Goal: Communication & Community: Ask a question

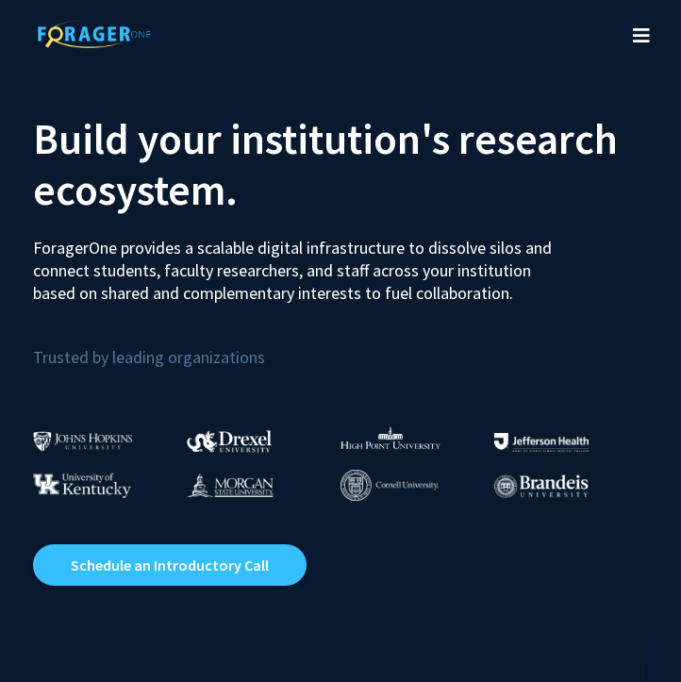
click at [642, 33] on icon "Toggle navigation" at bounding box center [641, 35] width 17 height 19
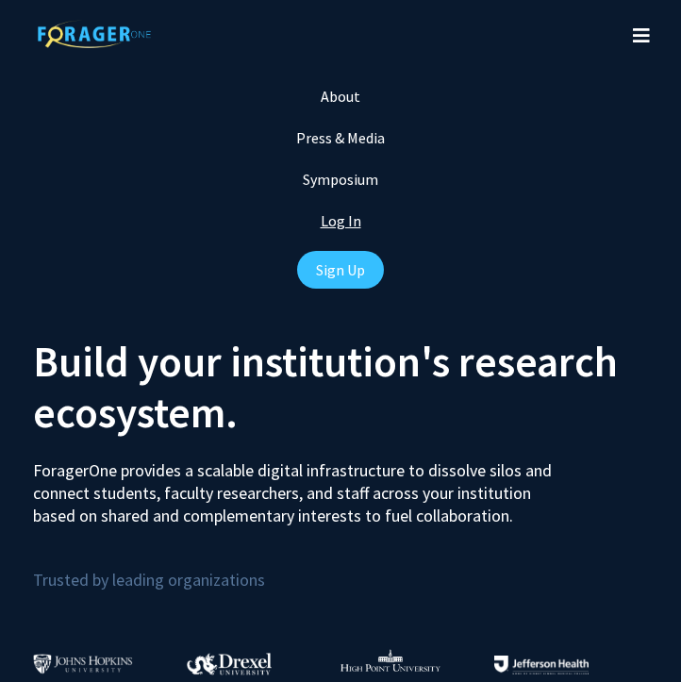
click at [334, 217] on link "Log In" at bounding box center [341, 220] width 41 height 19
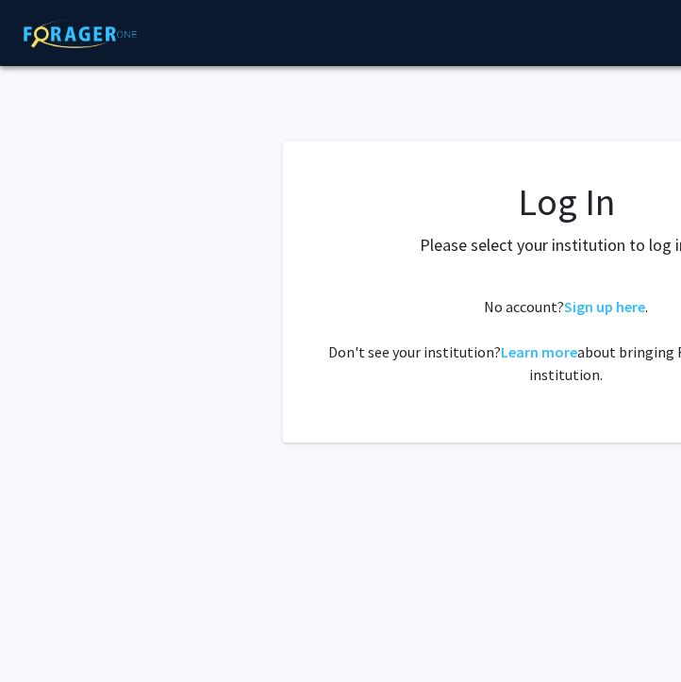
select select
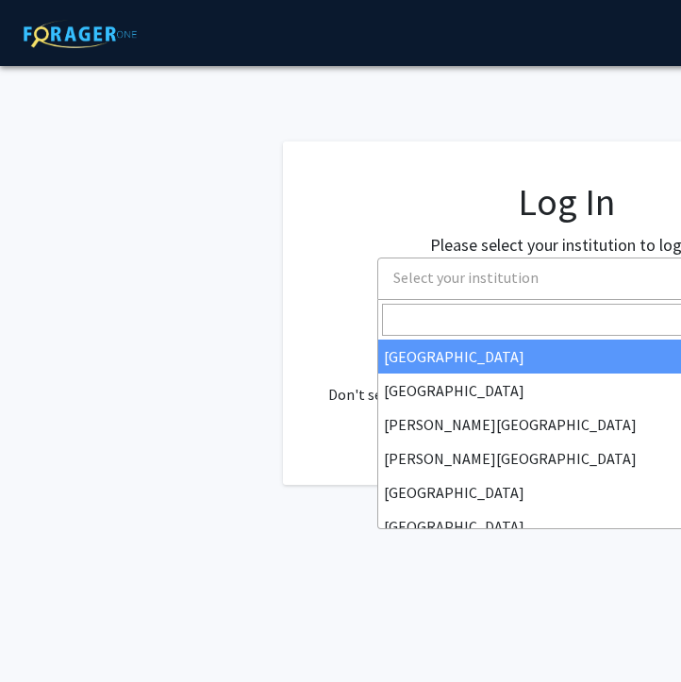
scroll to position [0, 69]
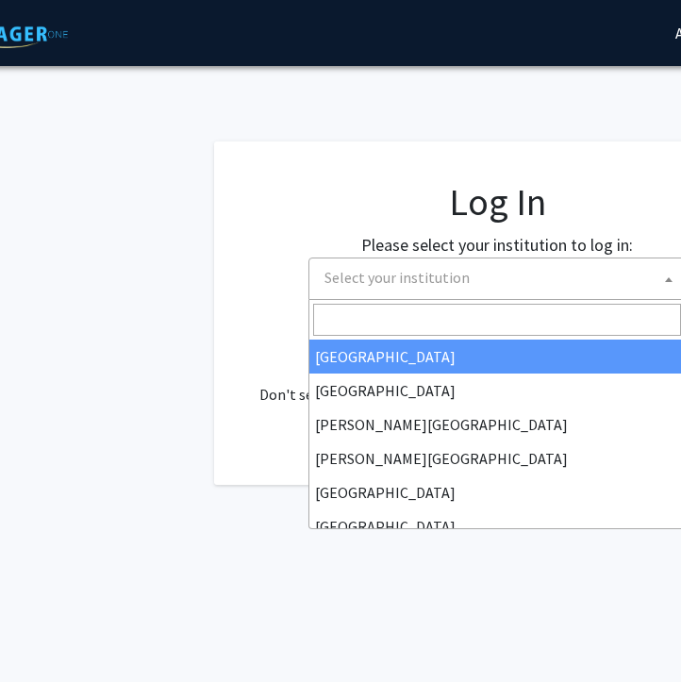
click at [444, 282] on span "Select your institution" at bounding box center [396, 277] width 145 height 19
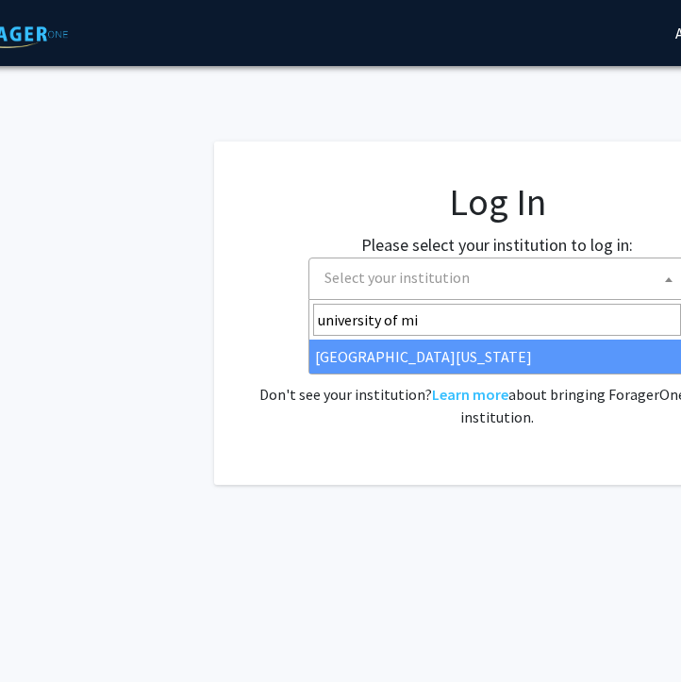
type input "university of mi"
select select "33"
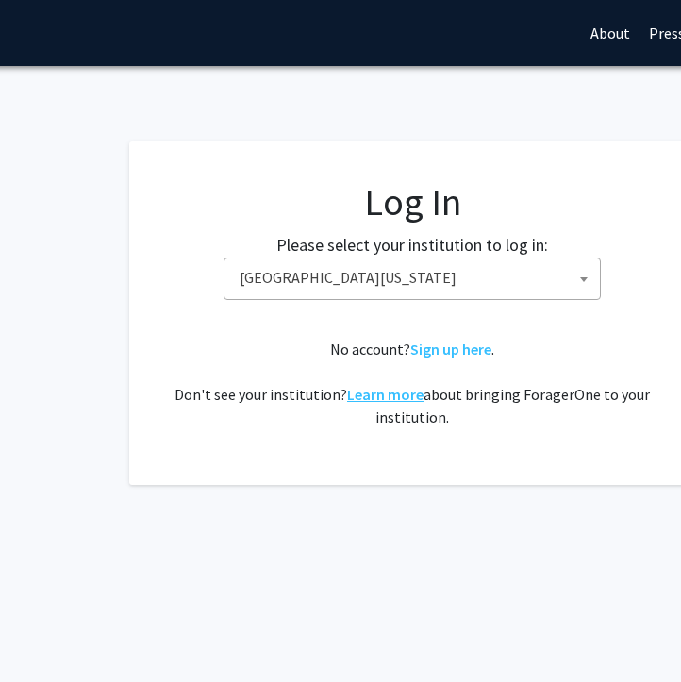
scroll to position [0, 155]
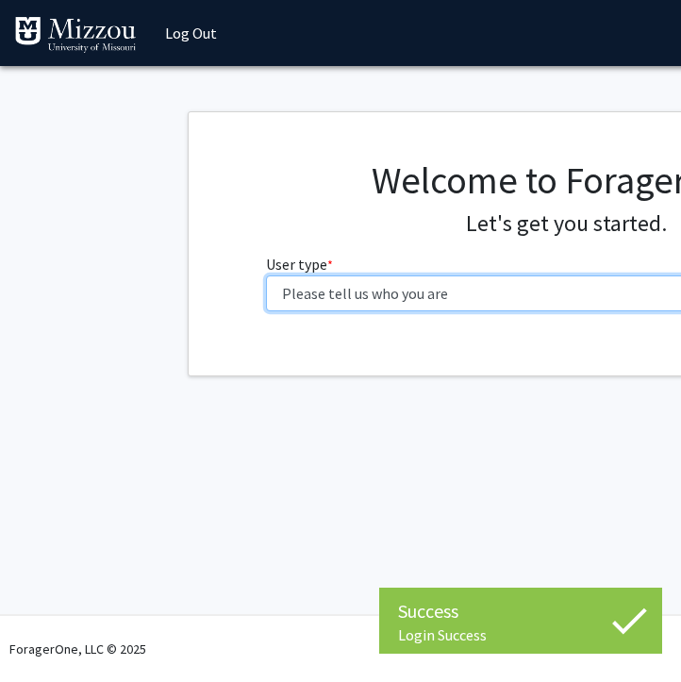
click at [412, 294] on select "Please tell us who you are Undergraduate Student Master's Student Doctoral Cand…" at bounding box center [566, 293] width 600 height 36
select select "1: undergrad"
click at [266, 275] on select "Please tell us who you are Undergraduate Student Master's Student Doctoral Cand…" at bounding box center [566, 293] width 600 height 36
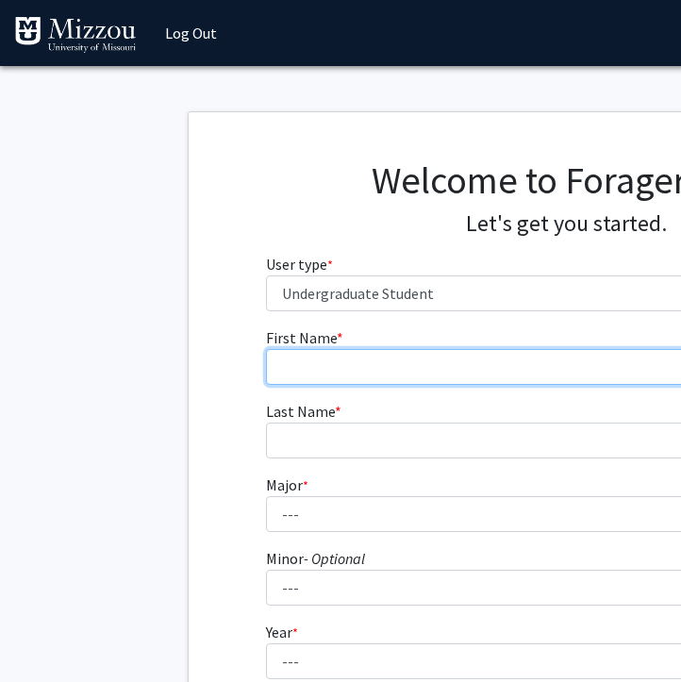
click at [295, 359] on input "First Name * required" at bounding box center [566, 367] width 600 height 36
type input "McKenna"
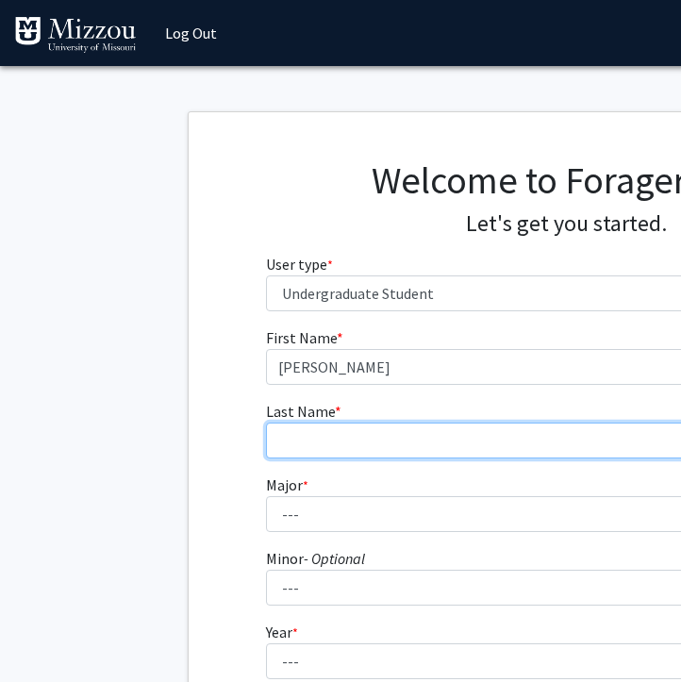
type input "Birkenholz"
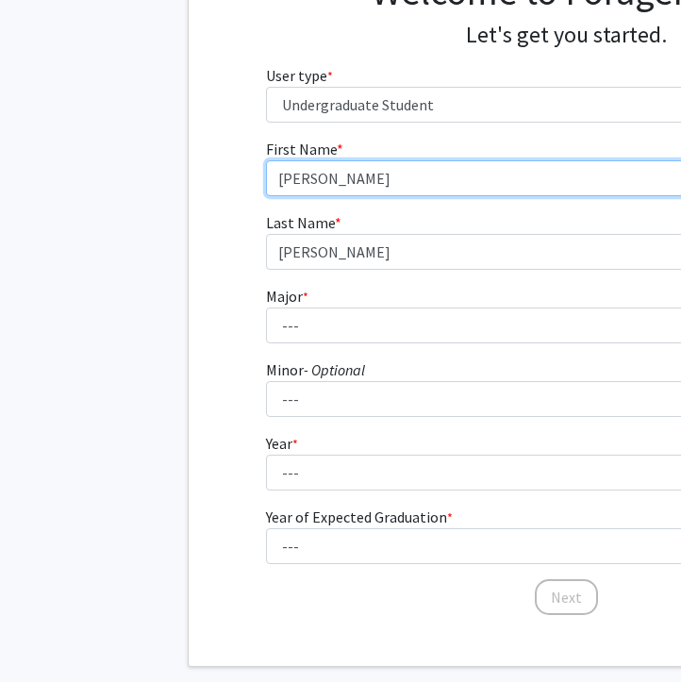
scroll to position [222, 0]
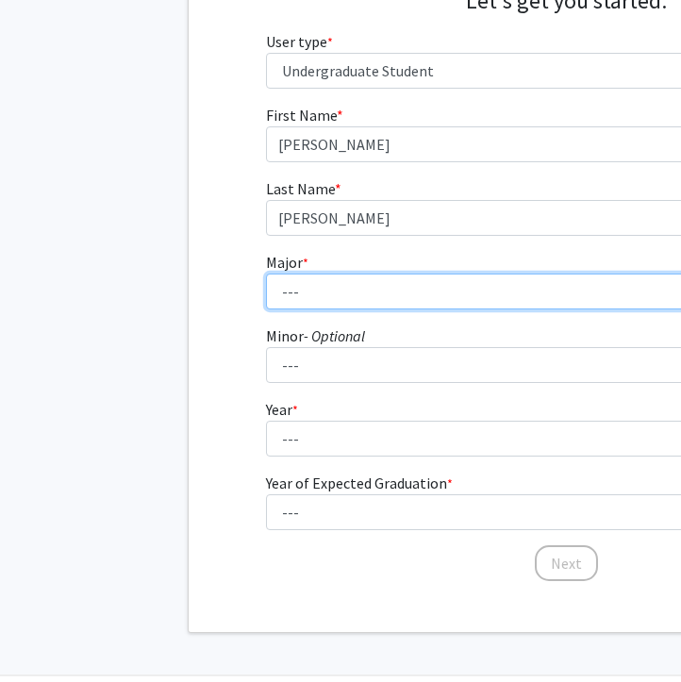
click at [325, 283] on select "--- Agribusiness Management Agricultural Education Agricultural Education: Comm…" at bounding box center [566, 291] width 600 height 36
select select "135: 2628"
click at [266, 273] on select "--- Agribusiness Management Agricultural Education Agricultural Education: Comm…" at bounding box center [566, 291] width 600 height 36
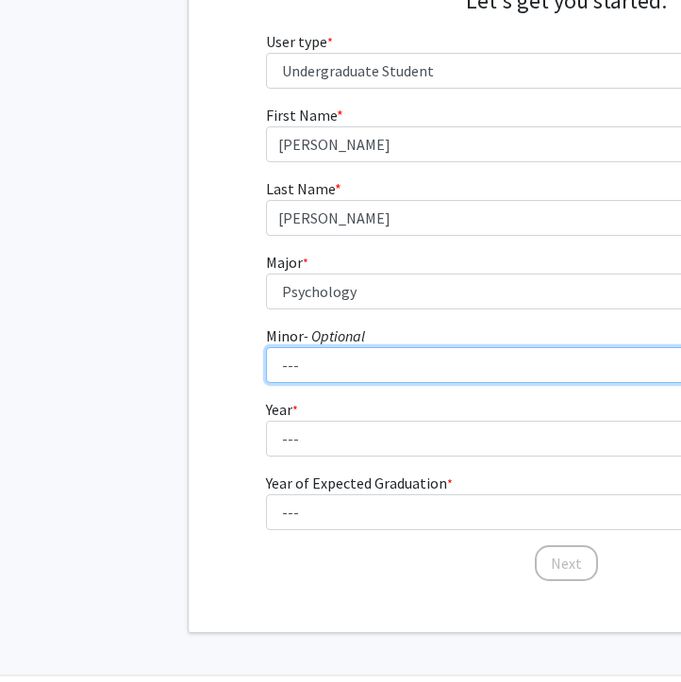
click at [329, 359] on select "--- Accountancy Aerospace Engineering Aerospace Studies Agribusiness Management…" at bounding box center [566, 365] width 600 height 36
select select "29: 1985"
click at [266, 347] on select "--- Accountancy Aerospace Engineering Aerospace Studies Agribusiness Management…" at bounding box center [566, 365] width 600 height 36
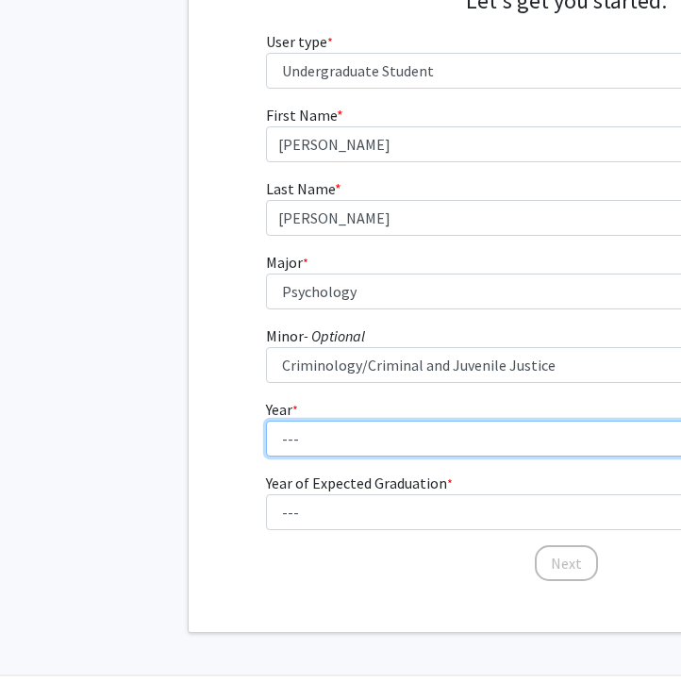
click at [352, 426] on select "--- First-year Sophomore Junior Senior Postbaccalaureate Certificate" at bounding box center [566, 438] width 600 height 36
select select "2: sophomore"
click at [266, 420] on select "--- First-year Sophomore Junior Senior Postbaccalaureate Certificate" at bounding box center [566, 438] width 600 height 36
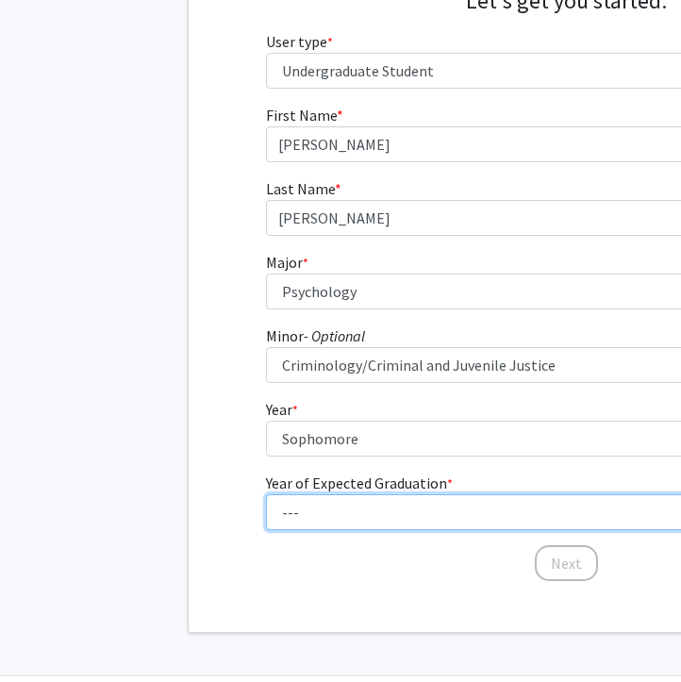
click at [334, 456] on select "--- 2025 2026 2027 2028 2029 2030 2031 2032 2033 2034" at bounding box center [566, 438] width 600 height 36
select select "4: 2028"
click at [266, 494] on select "--- 2025 2026 2027 2028 2029 2030 2031 2032 2033 2034" at bounding box center [566, 512] width 600 height 36
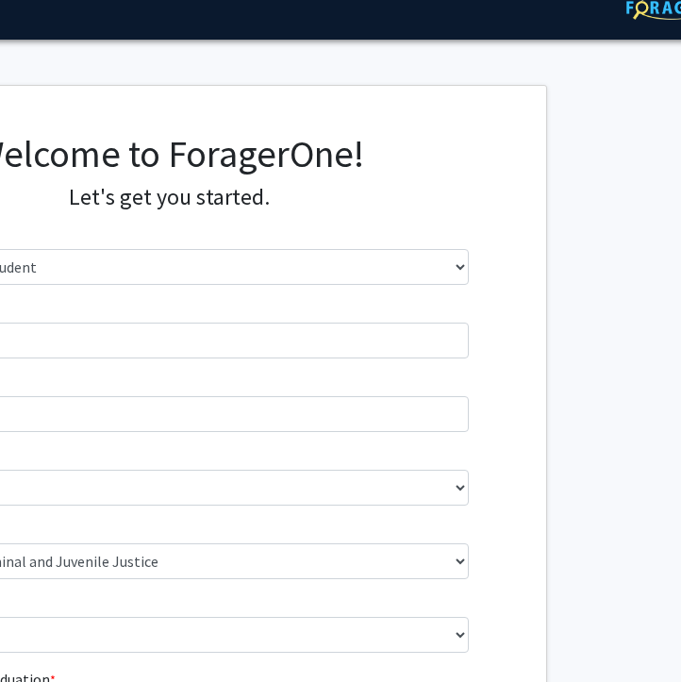
scroll to position [283, 397]
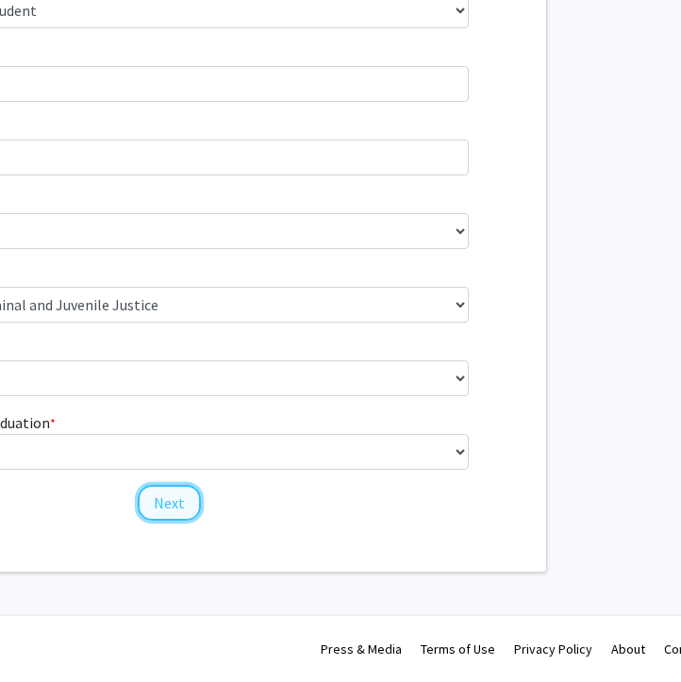
click at [189, 502] on button "Next" at bounding box center [169, 503] width 63 height 36
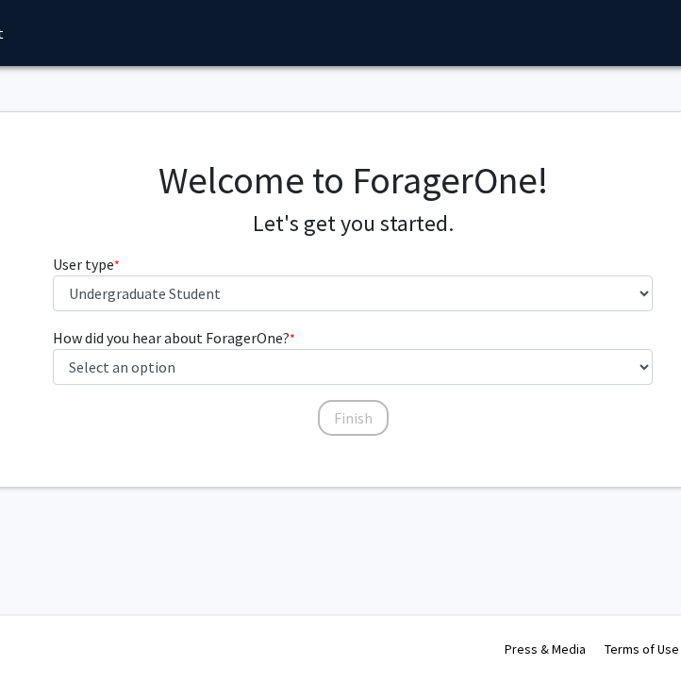
scroll to position [0, 100]
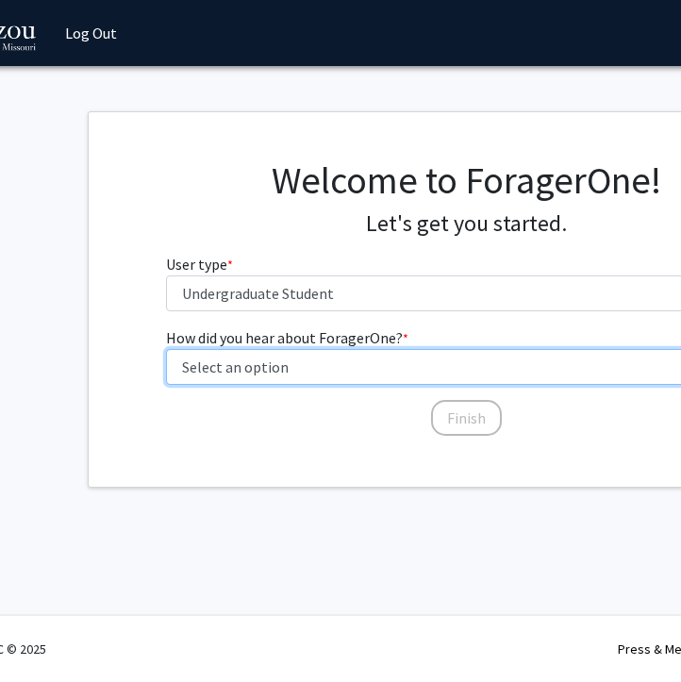
click at [315, 375] on select "Select an option Peer/student recommendation Faculty/staff recommendation Unive…" at bounding box center [466, 367] width 600 height 36
select select "2: faculty_recommendation"
click at [166, 349] on select "Select an option Peer/student recommendation Faculty/staff recommendation Unive…" at bounding box center [466, 367] width 600 height 36
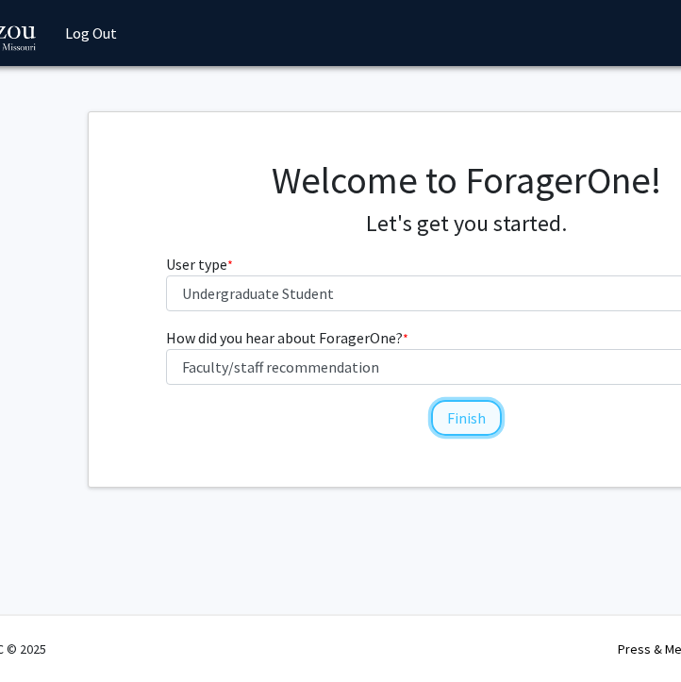
click at [483, 425] on button "Finish" at bounding box center [466, 418] width 71 height 36
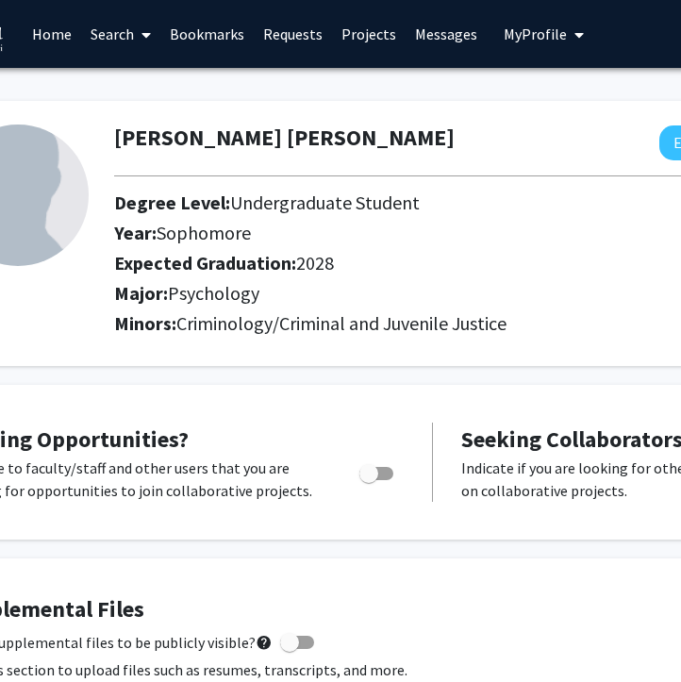
scroll to position [0, 116]
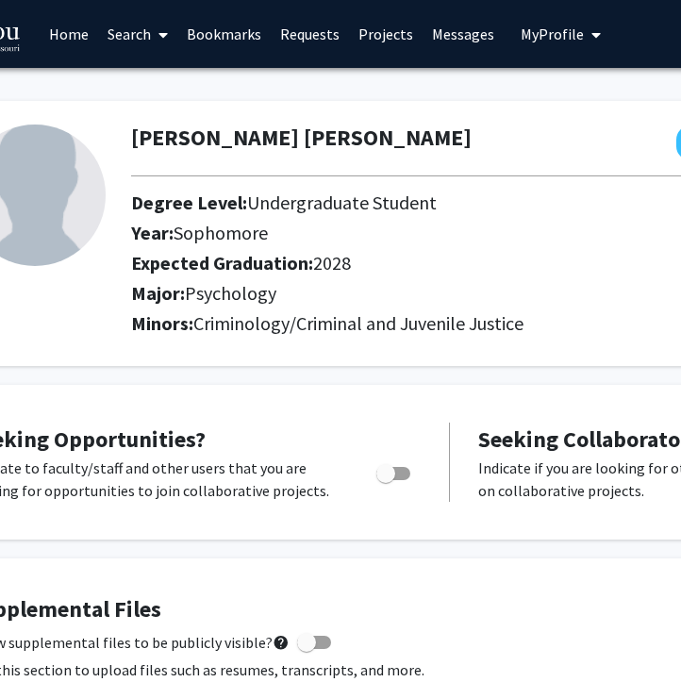
click at [563, 26] on span "My Profile" at bounding box center [551, 34] width 63 height 19
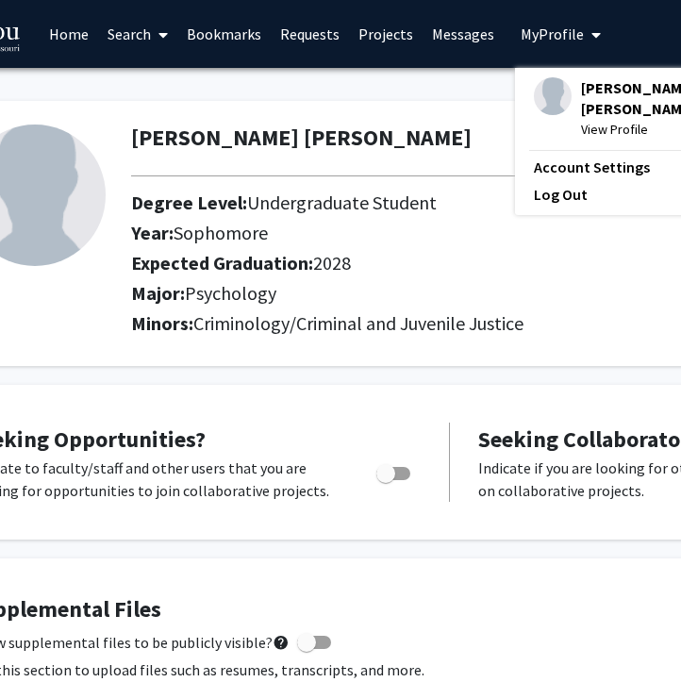
click at [152, 27] on span at bounding box center [159, 35] width 17 height 66
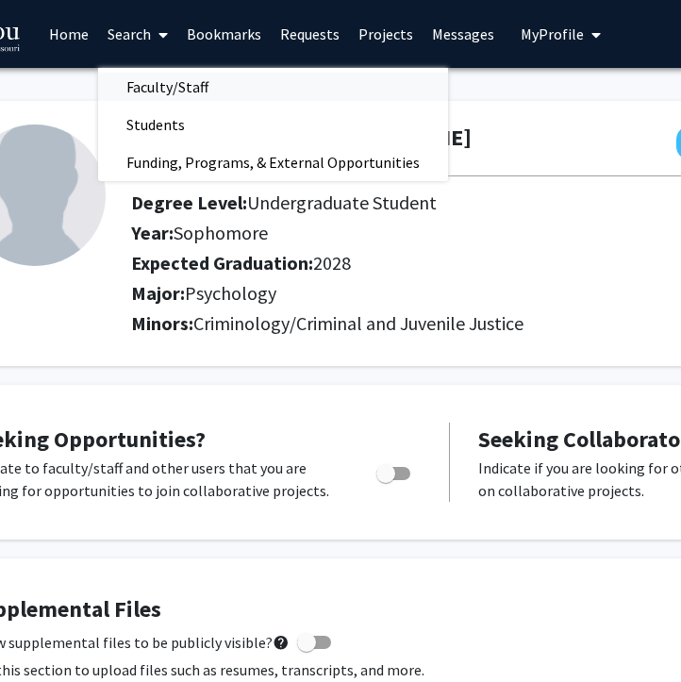
click at [152, 97] on span "Faculty/Staff" at bounding box center [167, 87] width 139 height 38
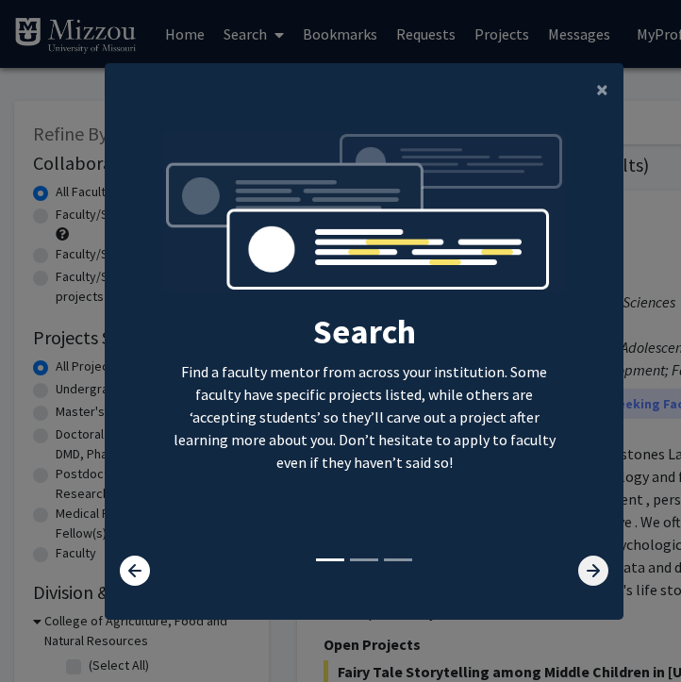
click at [598, 576] on icon at bounding box center [593, 570] width 30 height 30
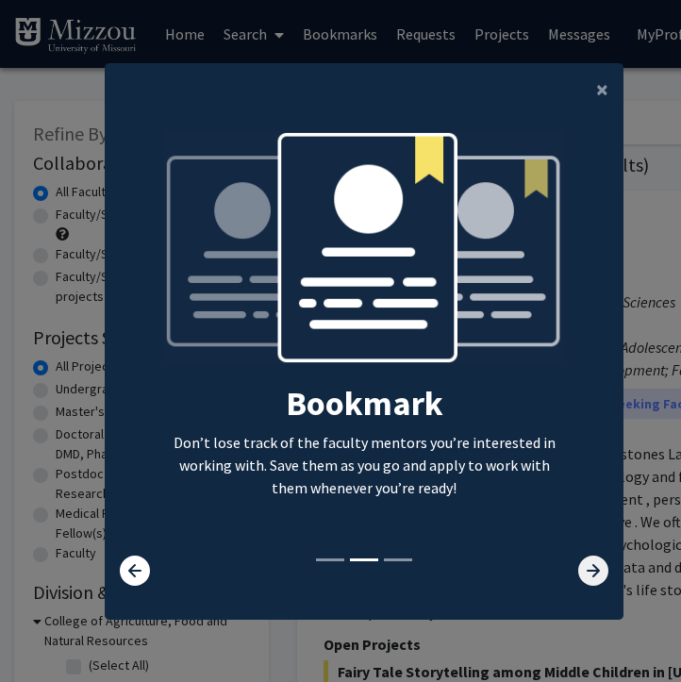
click at [598, 574] on icon at bounding box center [593, 570] width 30 height 30
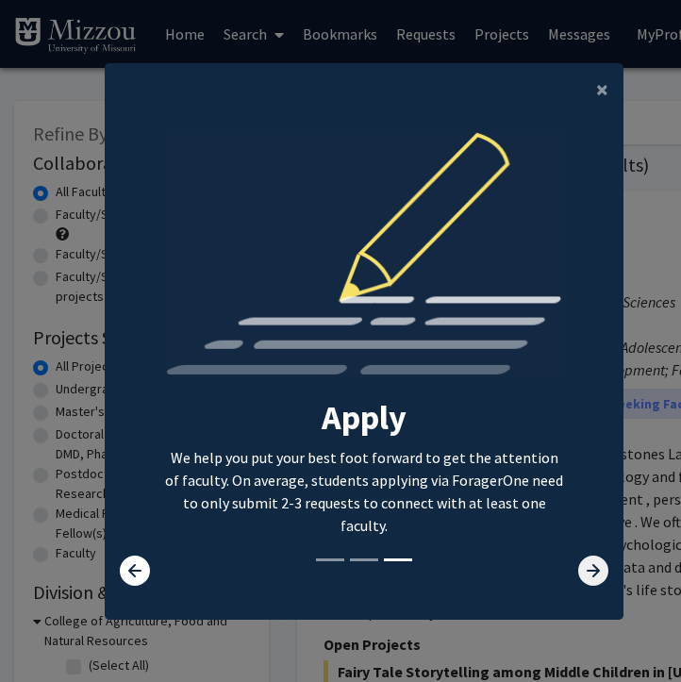
click at [598, 574] on icon at bounding box center [593, 570] width 30 height 30
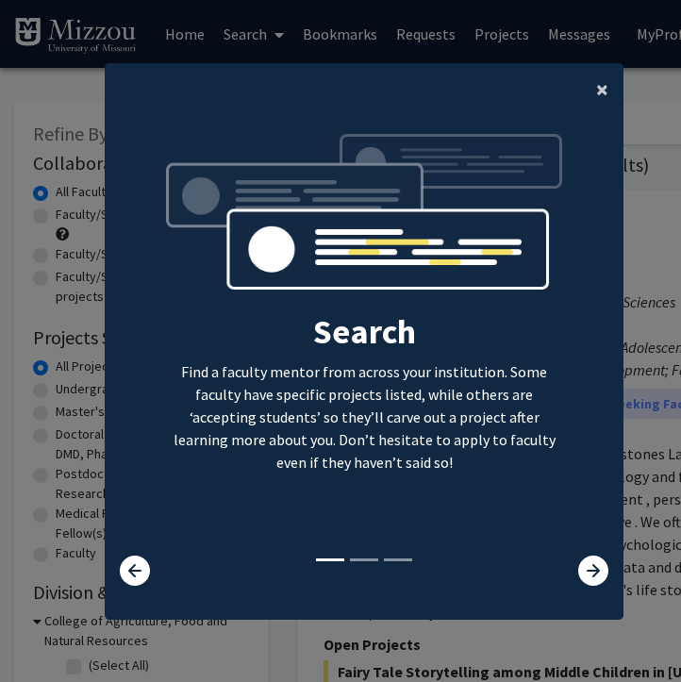
click at [602, 87] on span "×" at bounding box center [602, 88] width 12 height 29
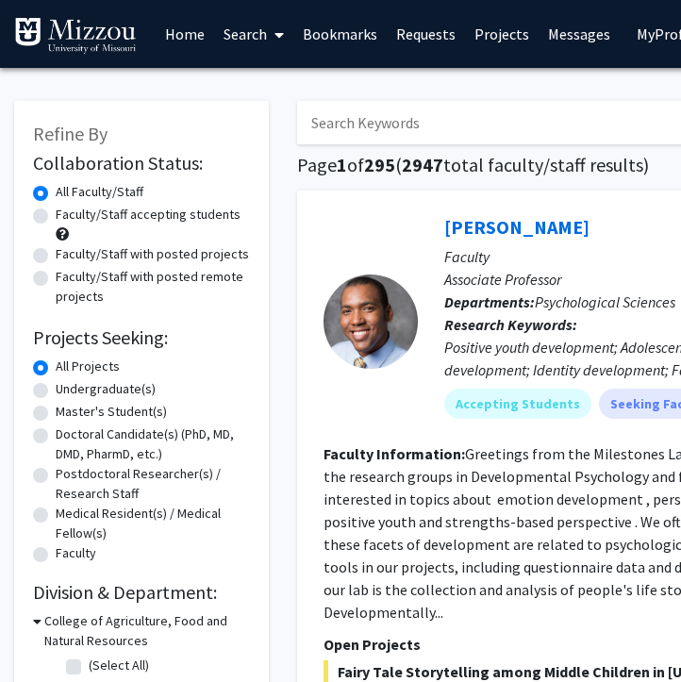
click at [388, 128] on input "Search Keywords" at bounding box center [667, 122] width 740 height 43
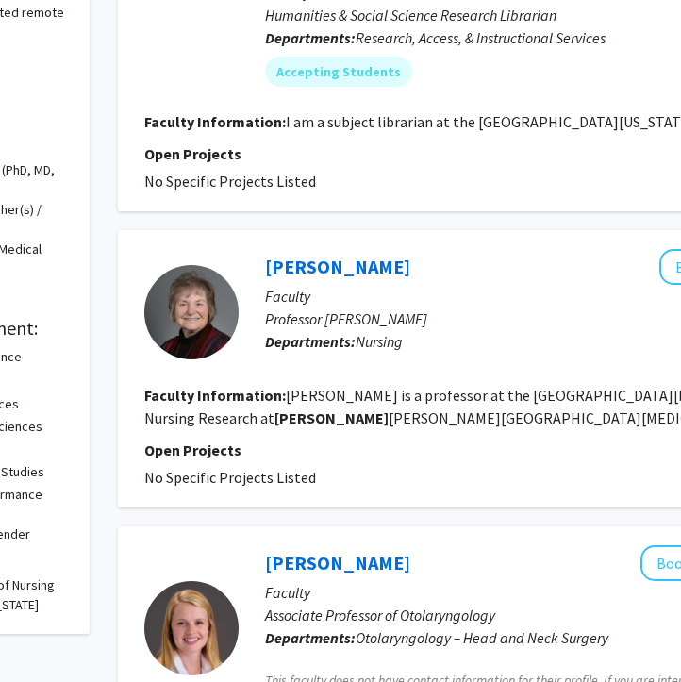
scroll to position [0, 179]
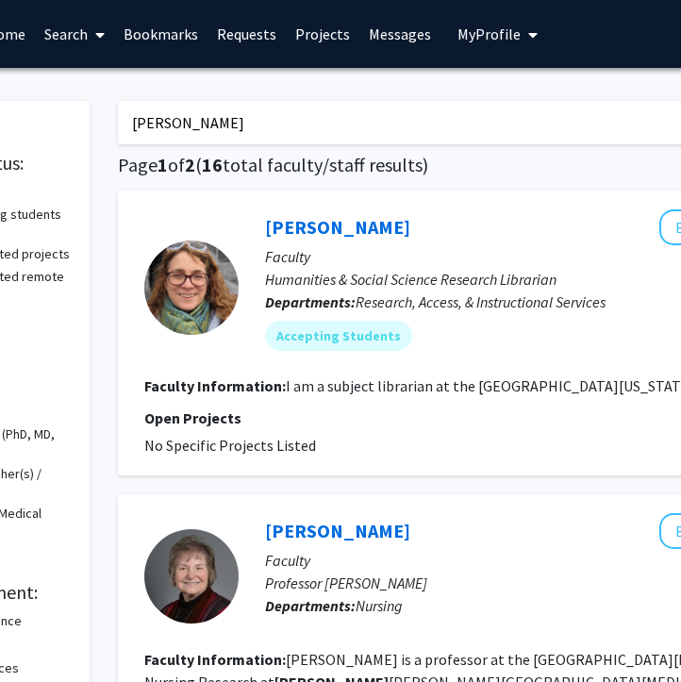
click at [332, 129] on input "ellis" at bounding box center [488, 122] width 740 height 43
type input "ellis-kalton"
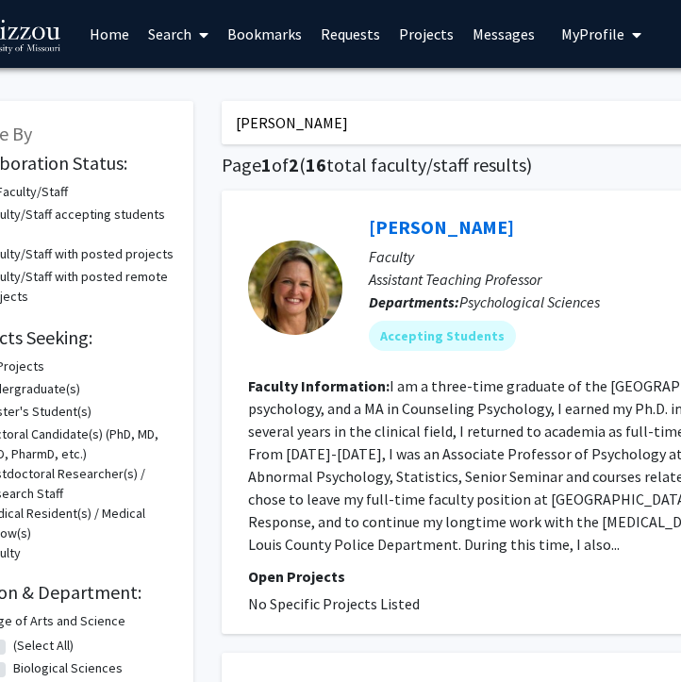
scroll to position [0, 76]
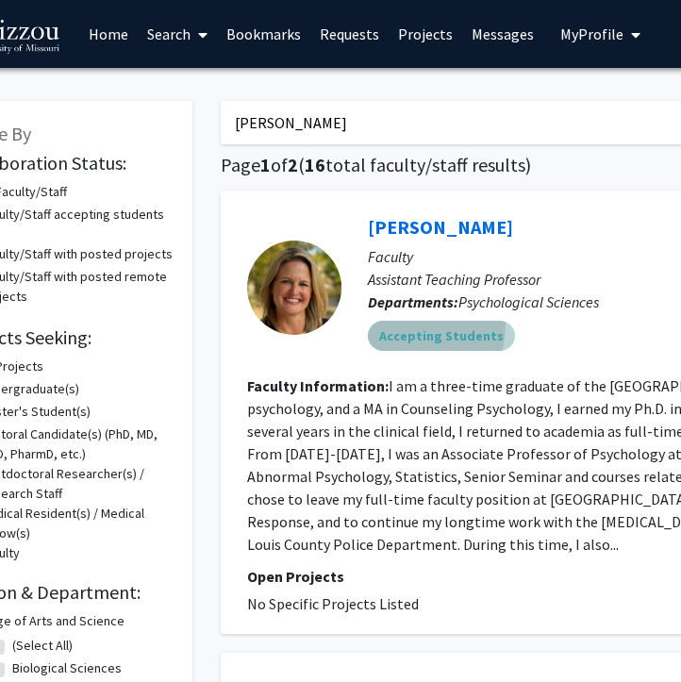
click at [401, 324] on mat-chip "Accepting Students" at bounding box center [441, 336] width 147 height 30
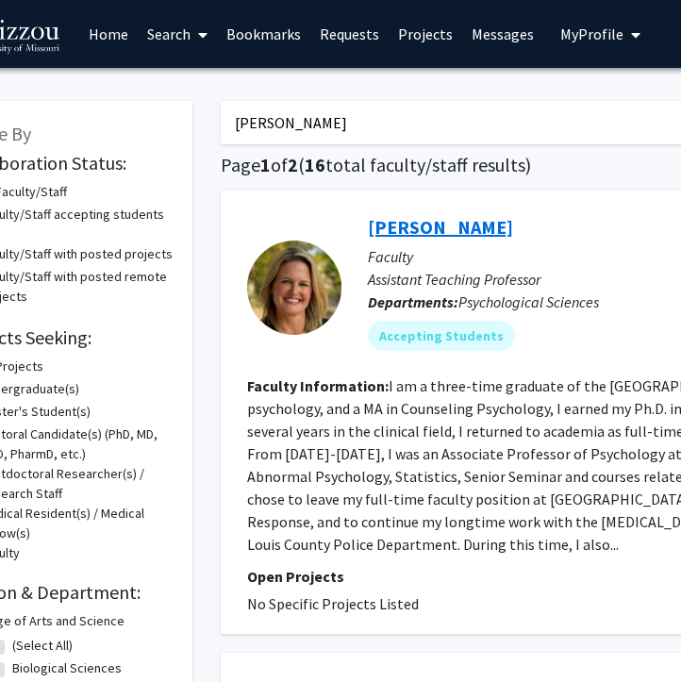
click at [421, 236] on link "Carrie Ellis-Kalton" at bounding box center [440, 227] width 145 height 24
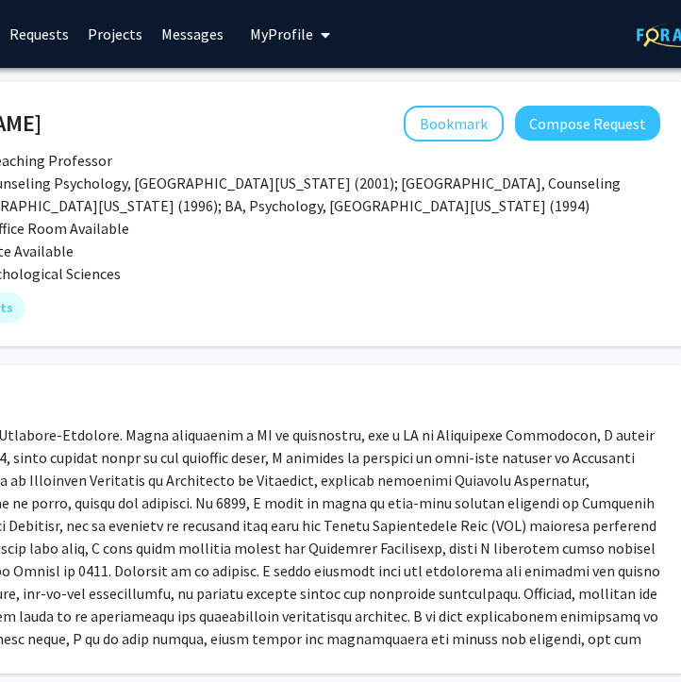
scroll to position [0, 451]
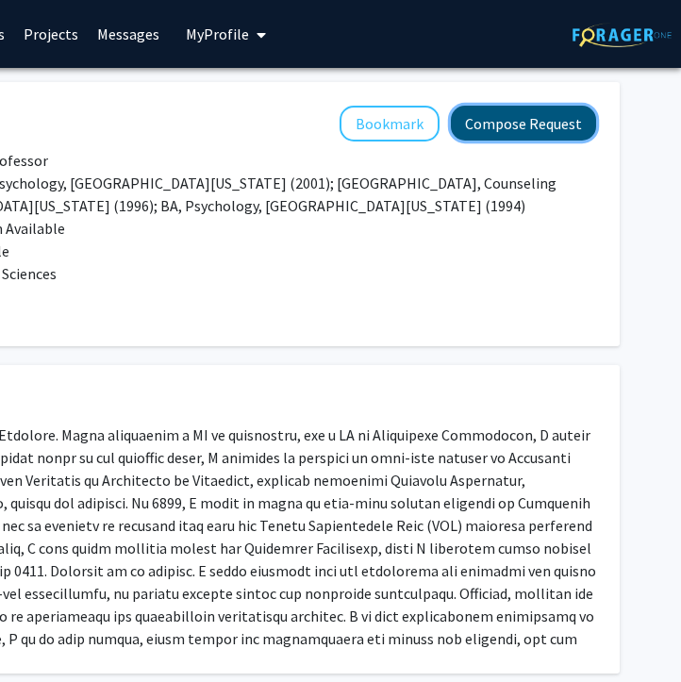
click at [478, 127] on button "Compose Request" at bounding box center [523, 123] width 145 height 35
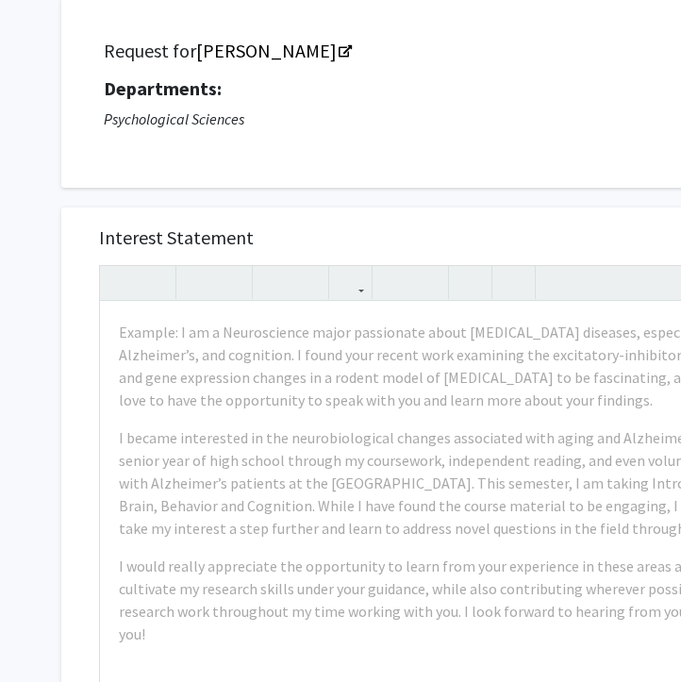
scroll to position [46, 0]
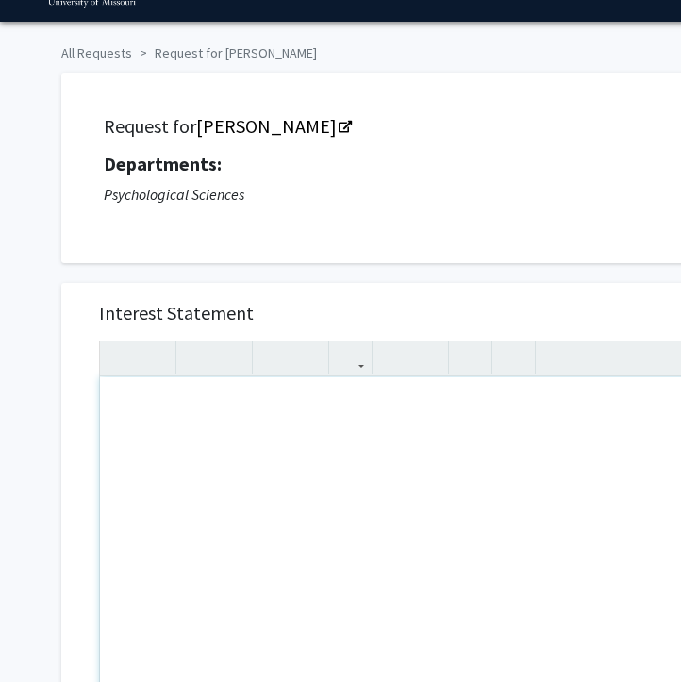
click at [233, 435] on div "Note to users with screen readers: Please press Alt+0 or Option+0 to deactivate…" at bounding box center [436, 593] width 672 height 432
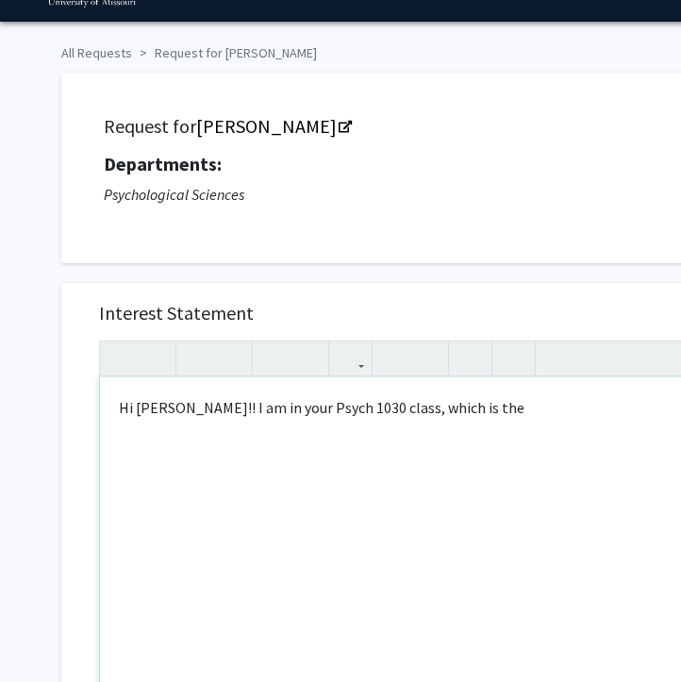
drag, startPoint x: 505, startPoint y: 409, endPoint x: 273, endPoint y: 415, distance: 232.0
click at [273, 415] on div "Hi Dr. Ellis-Kalton!! I am in your Psych 1030 class, which is the" at bounding box center [436, 593] width 672 height 432
click at [571, 415] on div "Hi Dr. Ellis-Kalton!! I am completing my assignment for Psych 1030!! :)" at bounding box center [436, 593] width 672 height 432
click at [537, 407] on div "Hi Dr. Ellis-Kalton!! I am completing my assignment for Psych 1030!! :)" at bounding box center [436, 593] width 672 height 432
type textarea "Hi Dr. Ellis-Kalton!! I am completing my assignment for Psych 1030 section 02!!…"
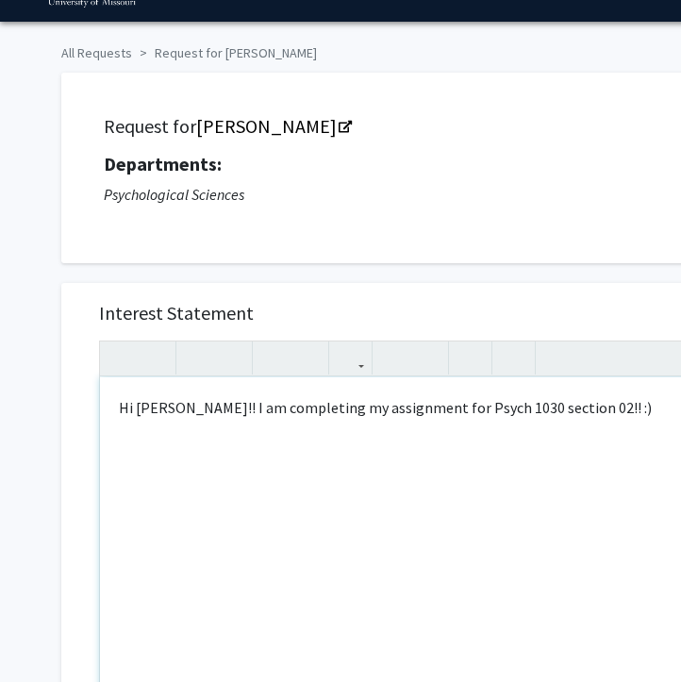
click at [640, 412] on div "Hi Dr. Ellis-Kalton!! I am completing my assignment for Psych 1030 section 02!!…" at bounding box center [436, 593] width 672 height 432
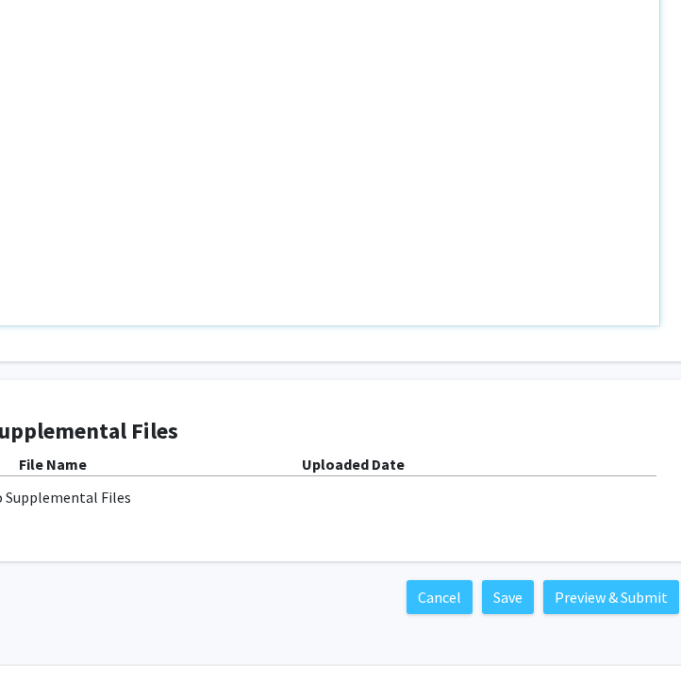
scroll to position [530, 176]
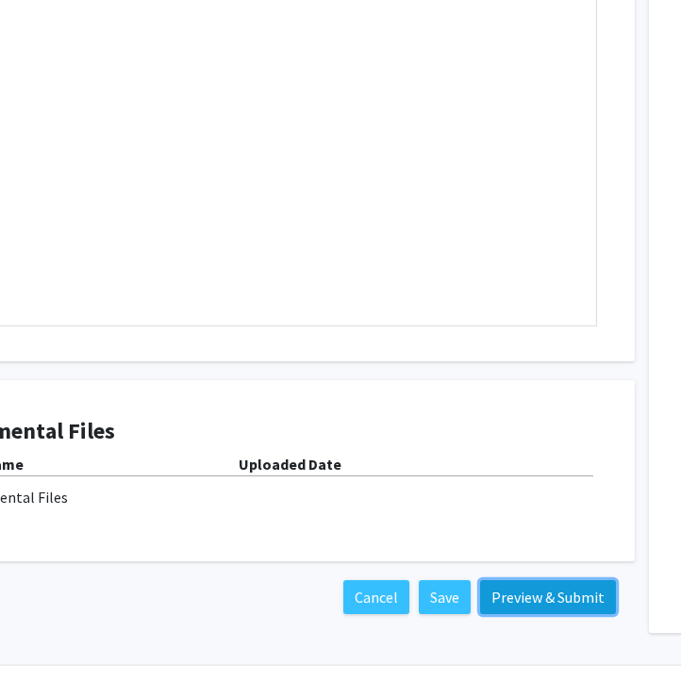
click at [521, 597] on button "Preview & Submit" at bounding box center [548, 597] width 136 height 34
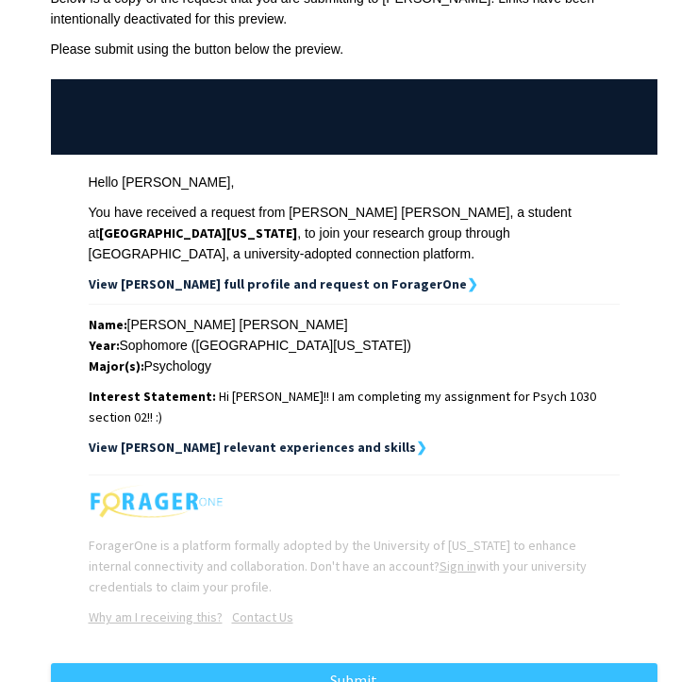
scroll to position [215, 0]
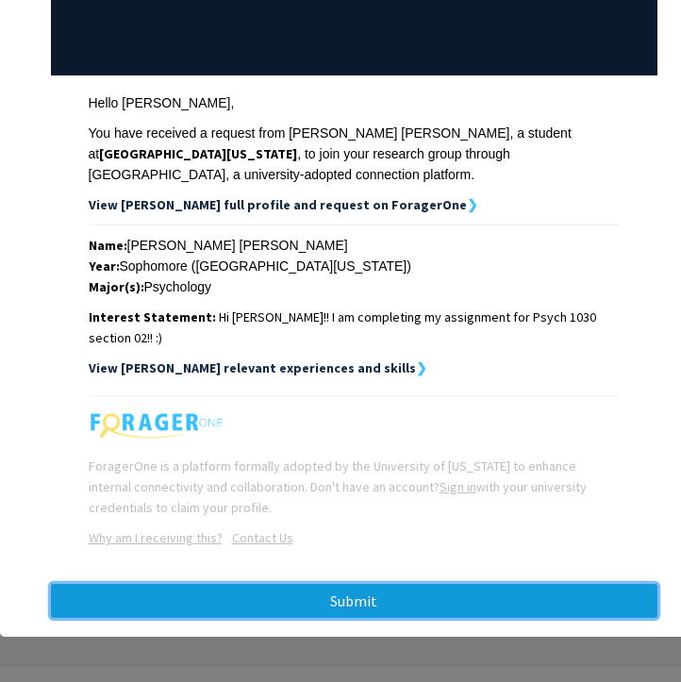
click at [356, 602] on button "Submit" at bounding box center [354, 601] width 606 height 34
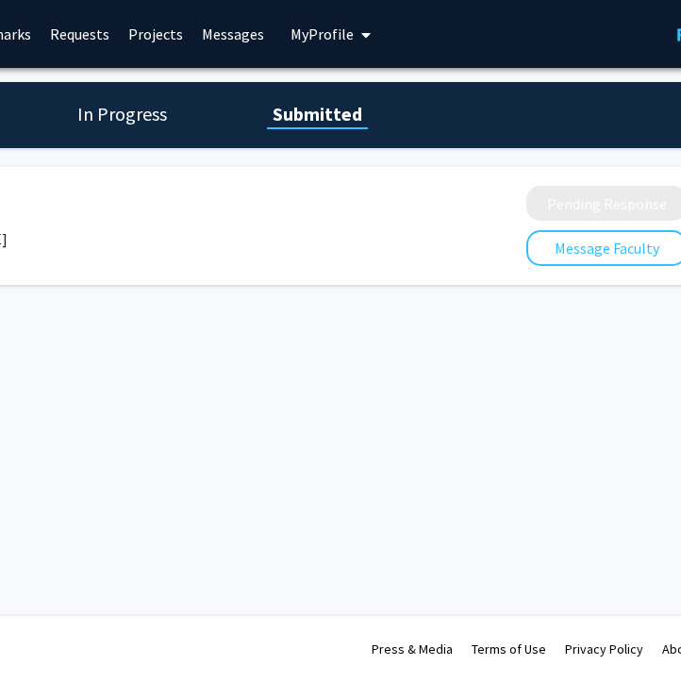
scroll to position [0, 352]
